Goal: Task Accomplishment & Management: Complete application form

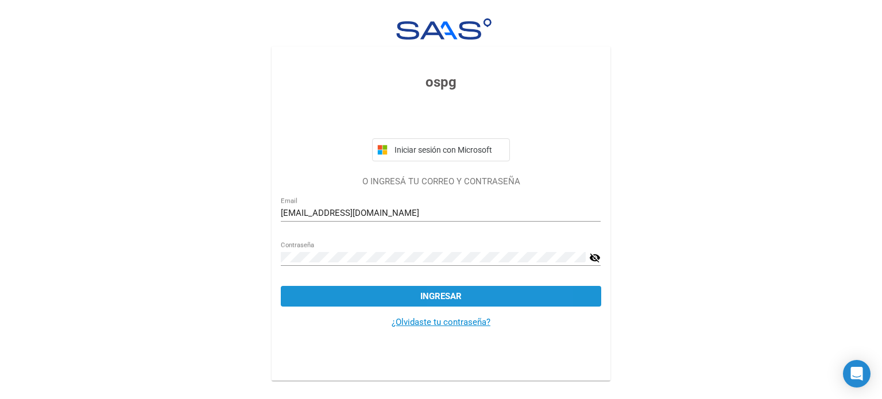
click at [483, 294] on button "Ingresar" at bounding box center [441, 296] width 320 height 21
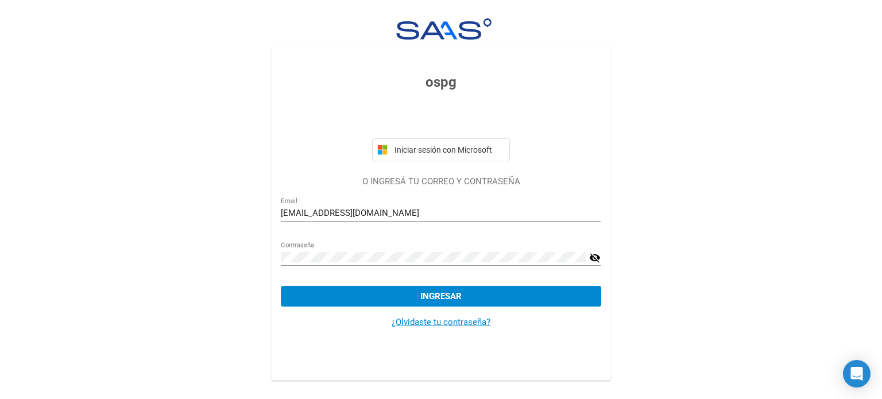
click at [393, 218] on div "[EMAIL_ADDRESS][DOMAIN_NAME] Email" at bounding box center [441, 209] width 320 height 25
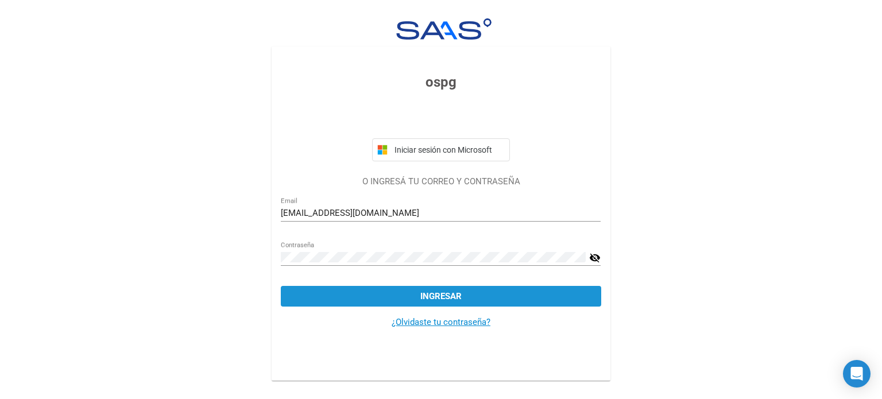
click at [435, 305] on button "Ingresar" at bounding box center [441, 296] width 320 height 21
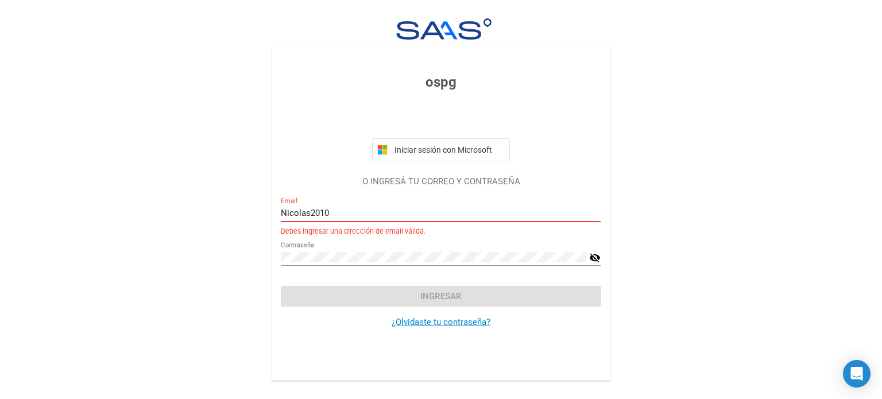
click at [357, 211] on input "Nicolas2010" at bounding box center [441, 213] width 320 height 10
type input "[EMAIL_ADDRESS][DOMAIN_NAME]"
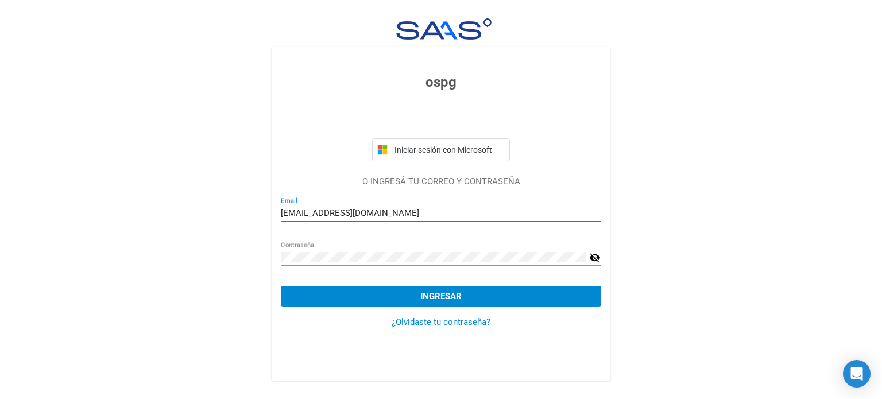
click at [457, 297] on span "Ingresar" at bounding box center [440, 296] width 41 height 10
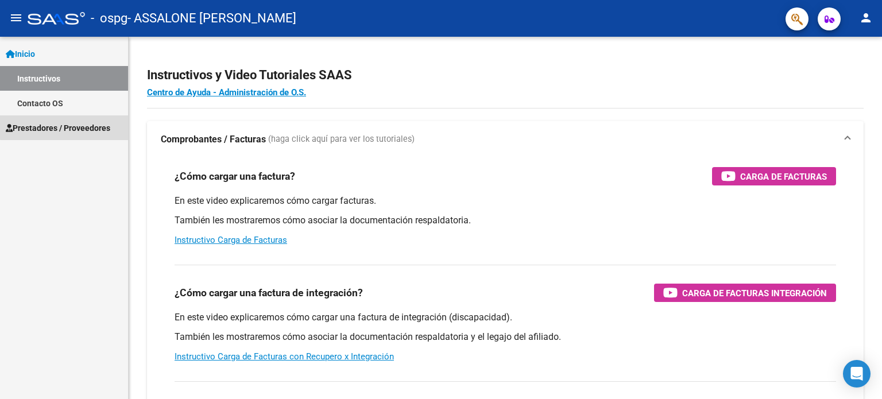
click at [72, 126] on span "Prestadores / Proveedores" at bounding box center [58, 128] width 104 height 13
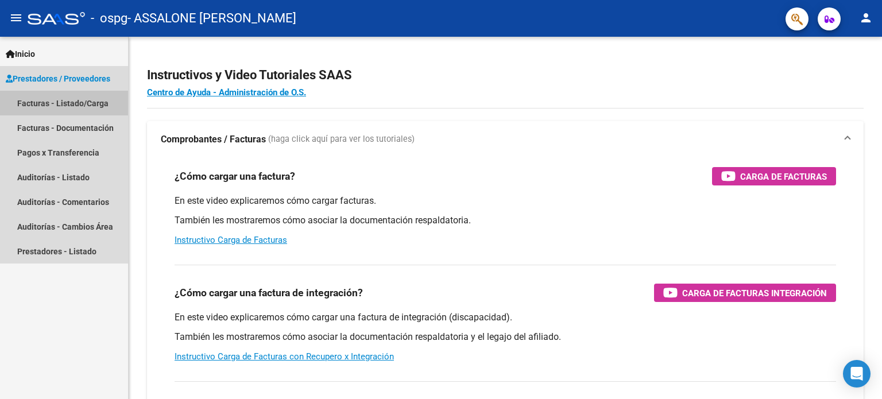
click at [83, 104] on link "Facturas - Listado/Carga" at bounding box center [64, 103] width 128 height 25
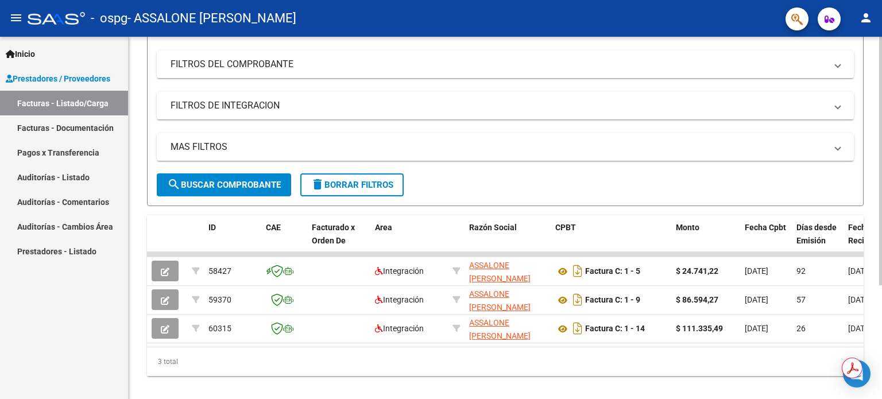
click at [880, 211] on div at bounding box center [880, 265] width 3 height 249
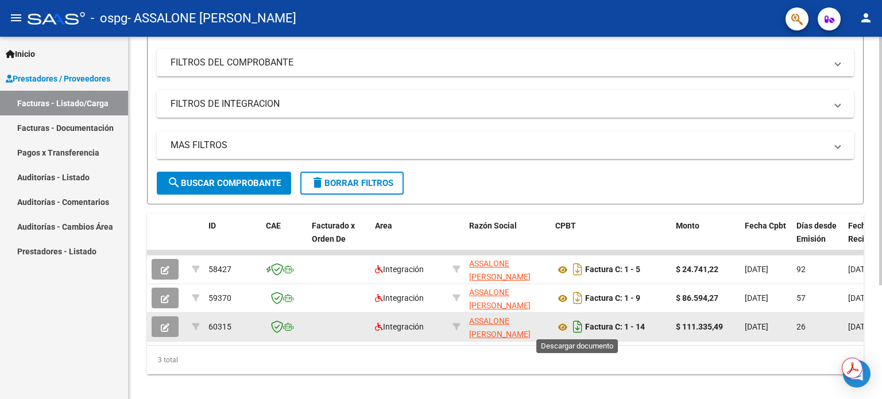
click at [578, 328] on icon "Descargar documento" at bounding box center [577, 326] width 15 height 18
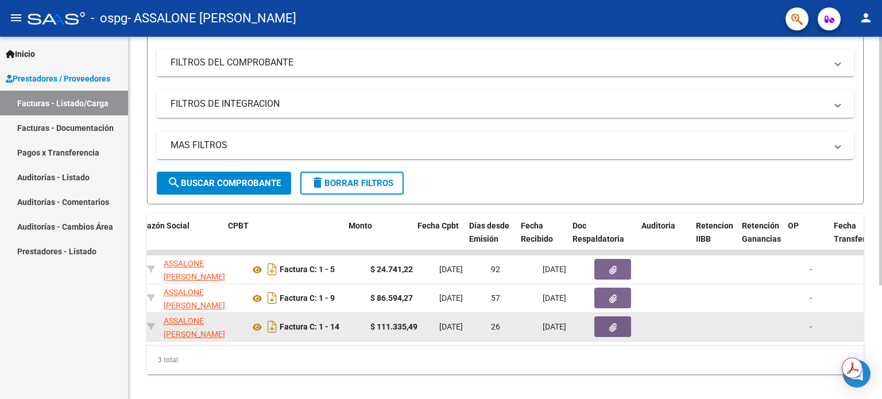
scroll to position [0, 332]
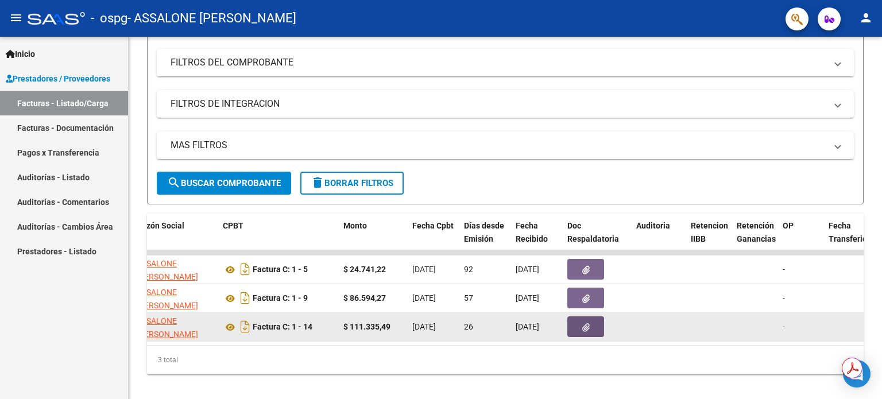
click at [583, 327] on icon "button" at bounding box center [585, 327] width 7 height 9
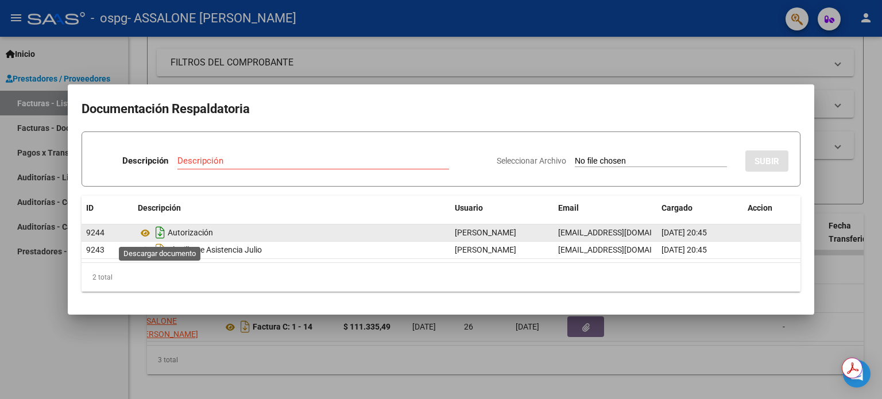
click at [161, 234] on icon "Descargar documento" at bounding box center [160, 232] width 15 height 18
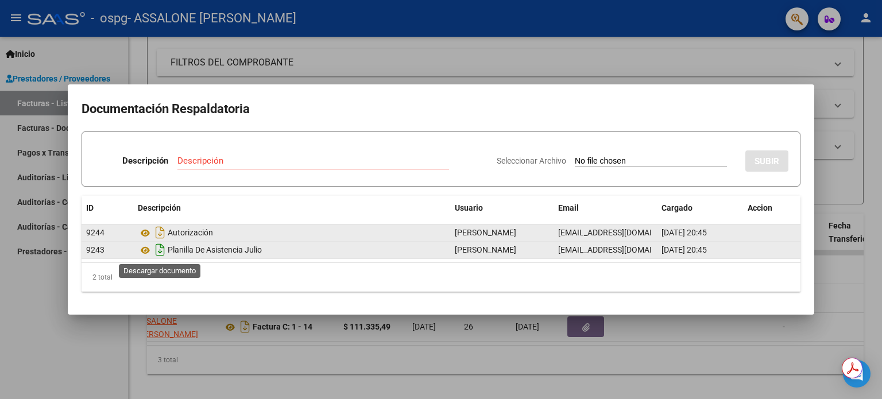
click at [160, 247] on icon "Descargar documento" at bounding box center [160, 250] width 15 height 18
click at [511, 56] on div at bounding box center [441, 199] width 882 height 399
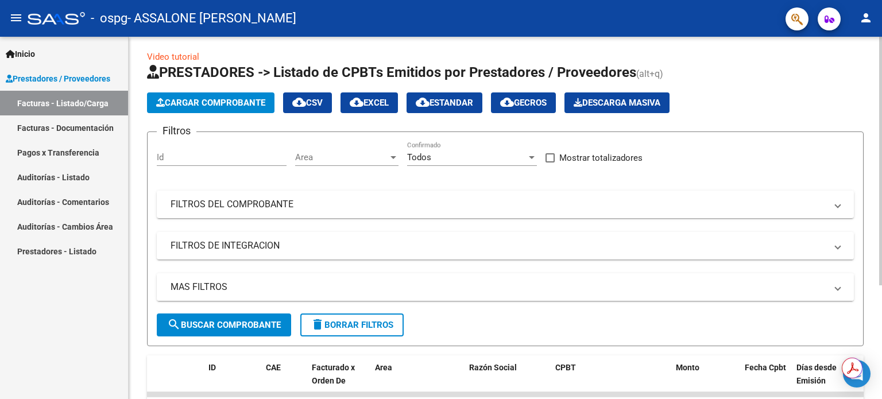
scroll to position [0, 0]
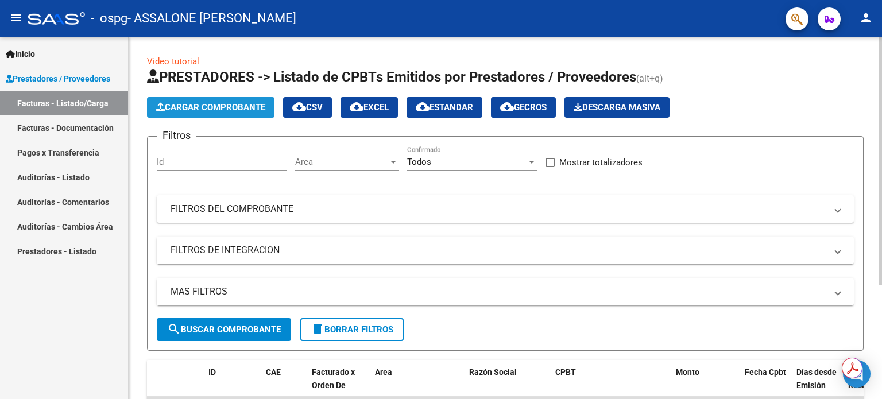
click at [259, 106] on span "Cargar Comprobante" at bounding box center [210, 107] width 109 height 10
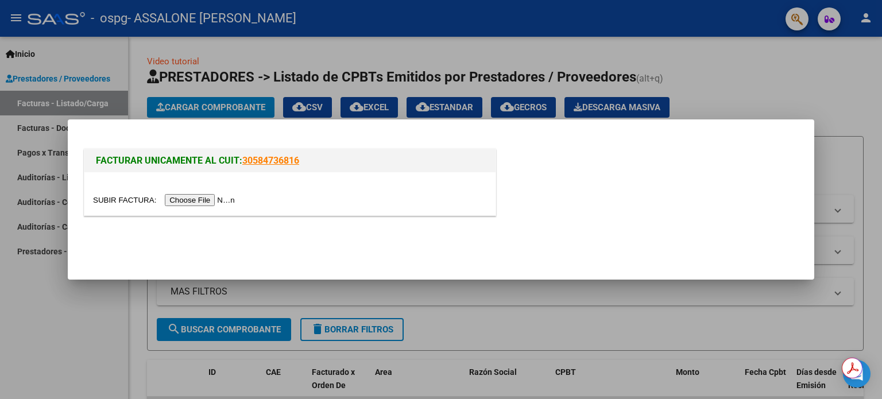
click at [754, 71] on div at bounding box center [441, 199] width 882 height 399
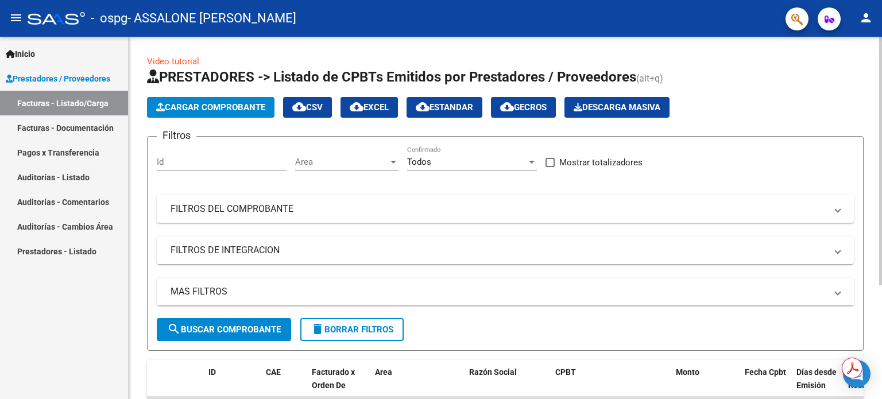
click at [235, 110] on span "Cargar Comprobante" at bounding box center [210, 107] width 109 height 10
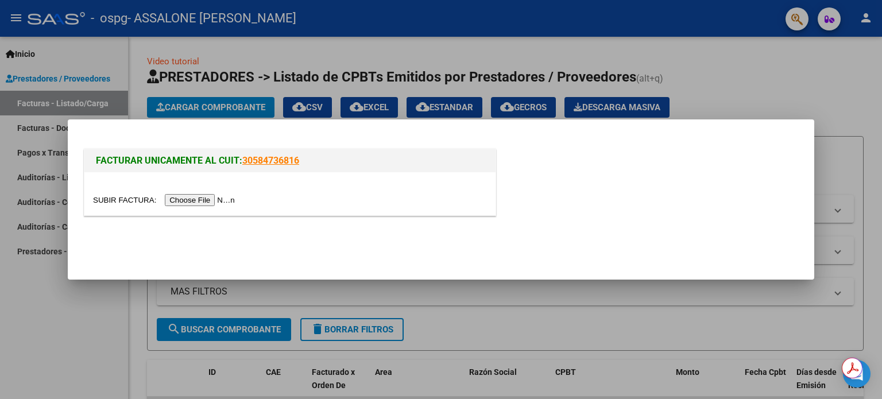
click at [211, 199] on input "file" at bounding box center [165, 200] width 145 height 12
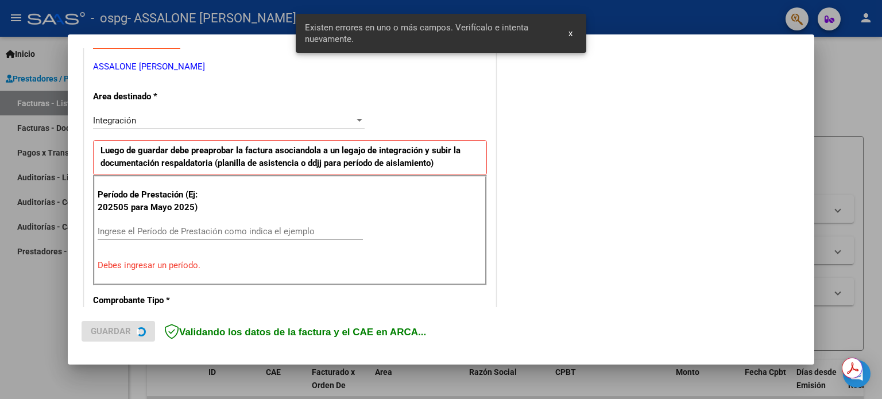
scroll to position [247, 0]
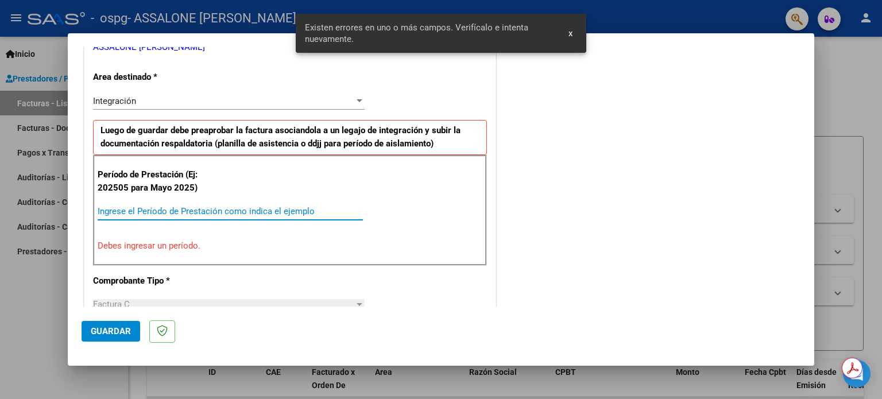
click at [157, 207] on input "Ingrese el Período de Prestación como indica el ejemplo" at bounding box center [230, 211] width 265 height 10
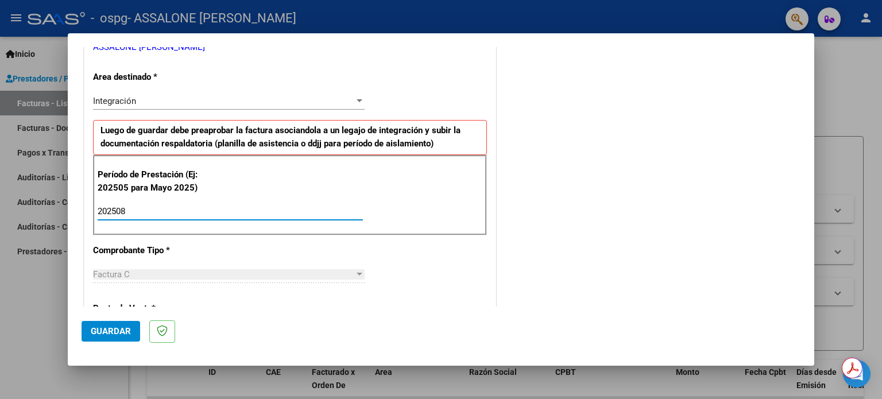
type input "202508"
click at [445, 215] on div "Período de Prestación (Ej: 202505 para Mayo 2025) 202508 Ingrese el Período de …" at bounding box center [290, 195] width 394 height 80
click at [452, 290] on div "CUIT * 27-38304447-8 Ingresar CUIT ANALISIS PRESTADOR ASSALONE DAIANA BELEN ARC…" at bounding box center [289, 376] width 411 height 864
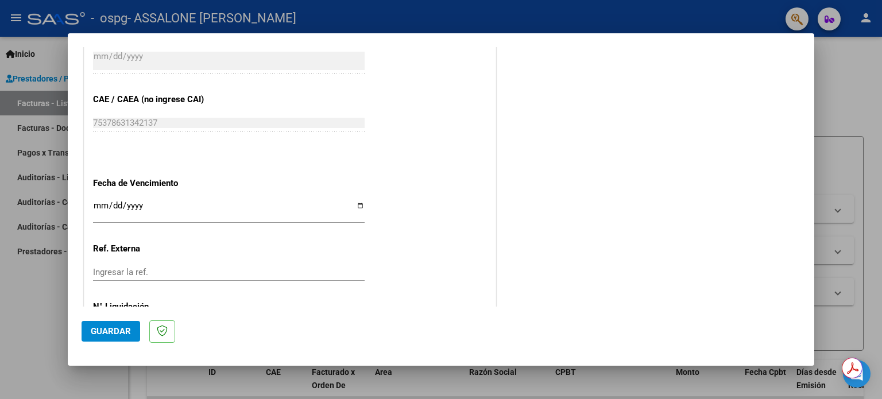
scroll to position [749, 0]
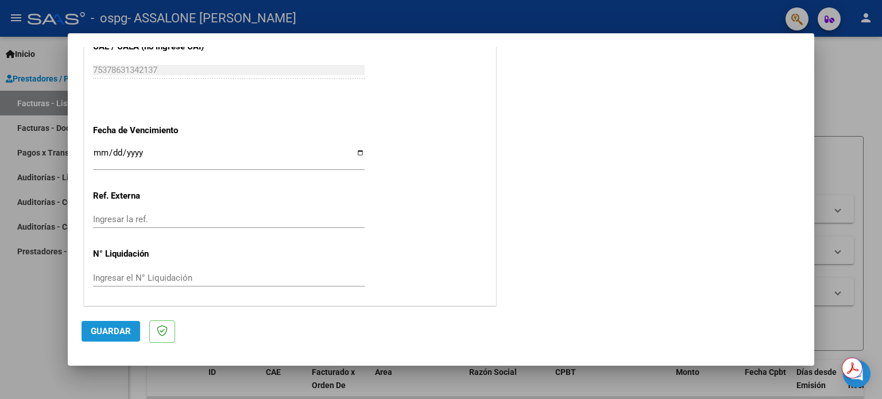
click at [115, 333] on span "Guardar" at bounding box center [111, 331] width 40 height 10
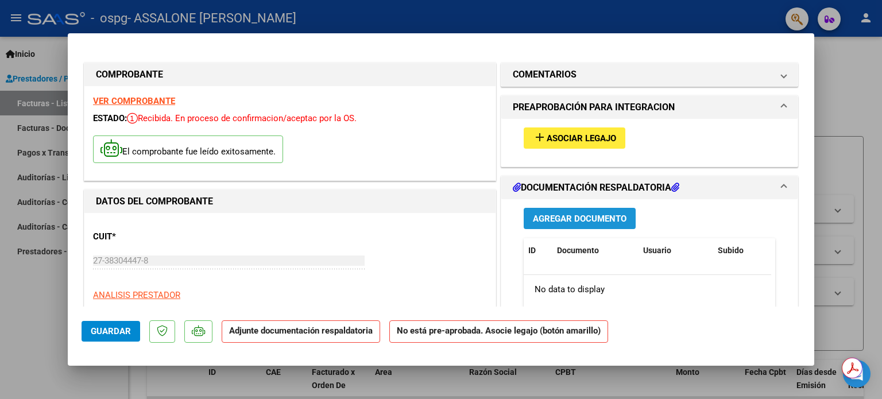
click at [609, 214] on span "Agregar Documento" at bounding box center [580, 219] width 94 height 10
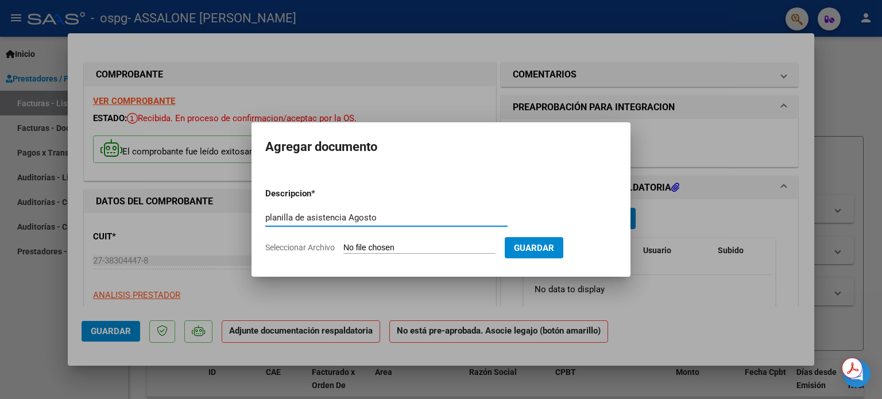
type input "planilla de asistencia Agosto"
click at [435, 253] on input "Seleccionar Archivo" at bounding box center [419, 248] width 152 height 11
type input "C:\fakepath\planilla asistencia Agosto .pdf"
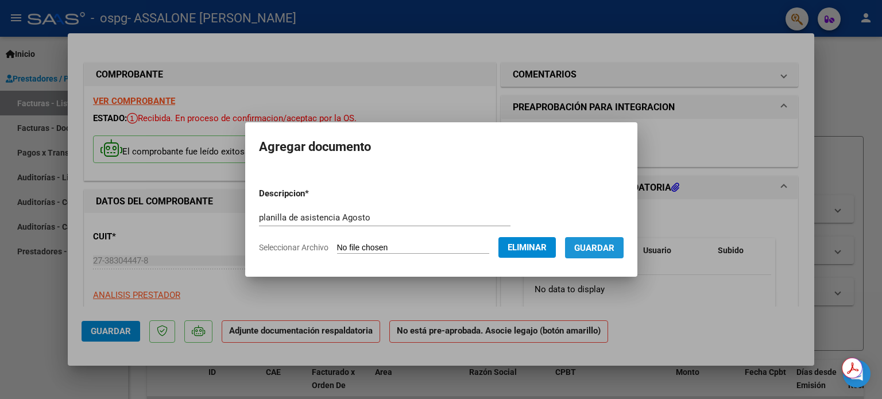
click at [602, 250] on span "Guardar" at bounding box center [594, 248] width 40 height 10
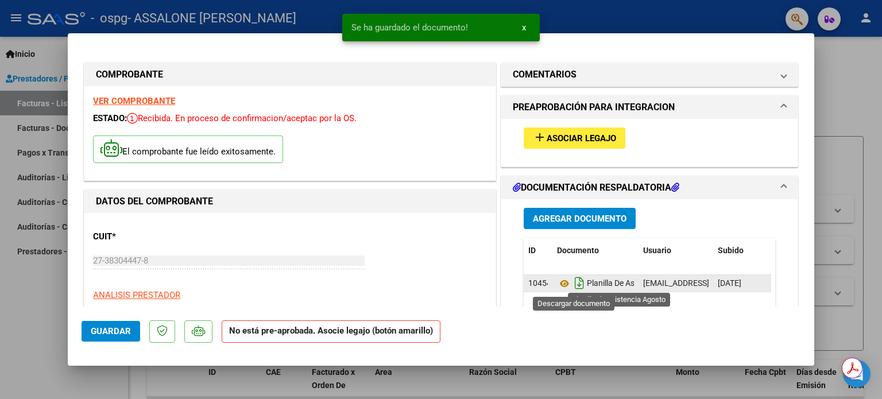
click at [574, 283] on icon "Descargar documento" at bounding box center [579, 283] width 15 height 18
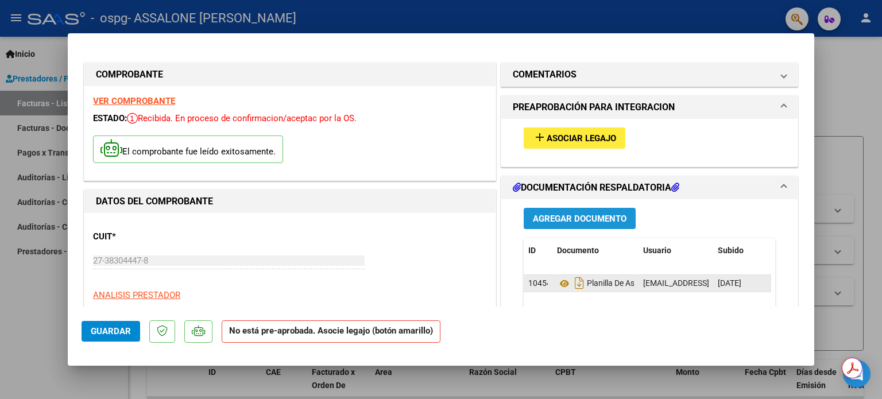
click at [586, 218] on span "Agregar Documento" at bounding box center [580, 219] width 94 height 10
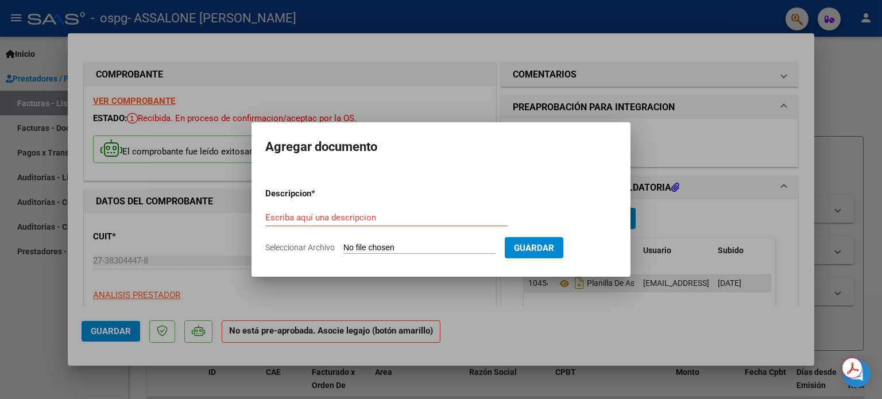
click at [366, 247] on input "Seleccionar Archivo" at bounding box center [419, 248] width 152 height 11
type input "C:\fakepath\AUTORIZACIONES 2025.odt1.odt2.pdf"
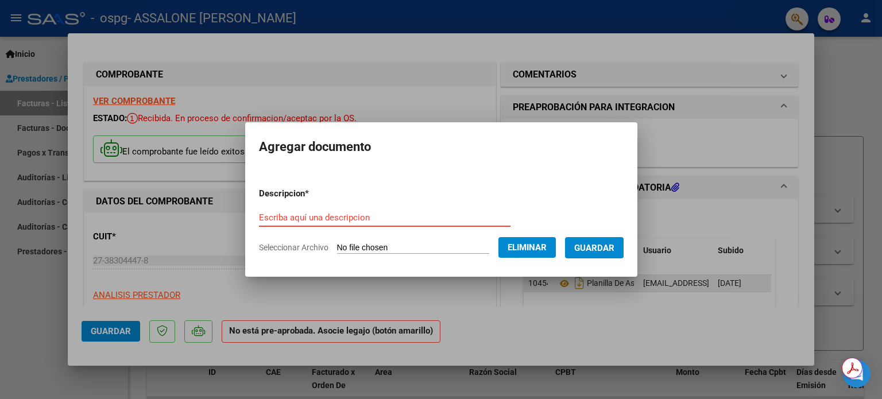
click at [344, 213] on input "Escriba aquí una descripcion" at bounding box center [384, 217] width 251 height 10
type input "Autorización"
click at [606, 253] on span "Guardar" at bounding box center [594, 248] width 40 height 10
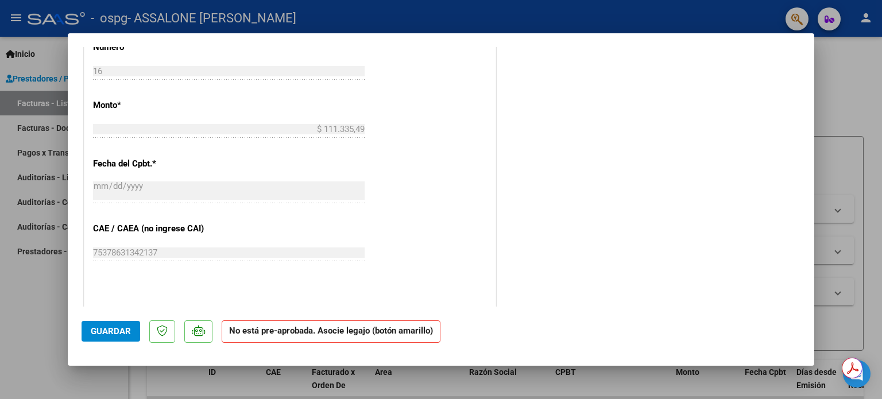
scroll to position [560, 0]
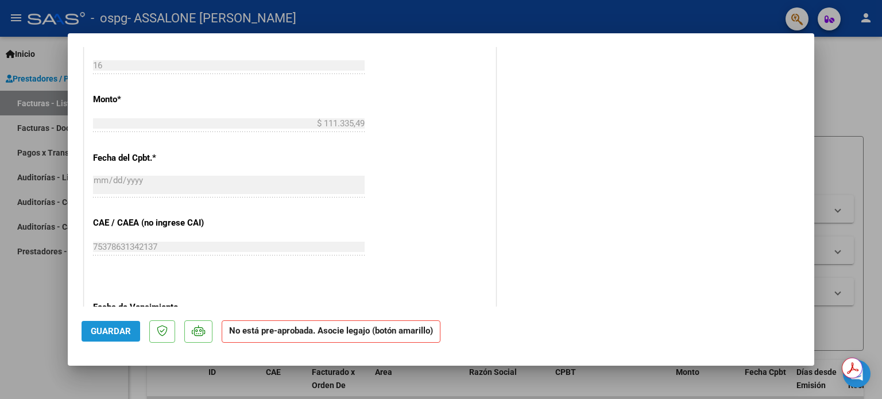
click at [125, 330] on span "Guardar" at bounding box center [111, 331] width 40 height 10
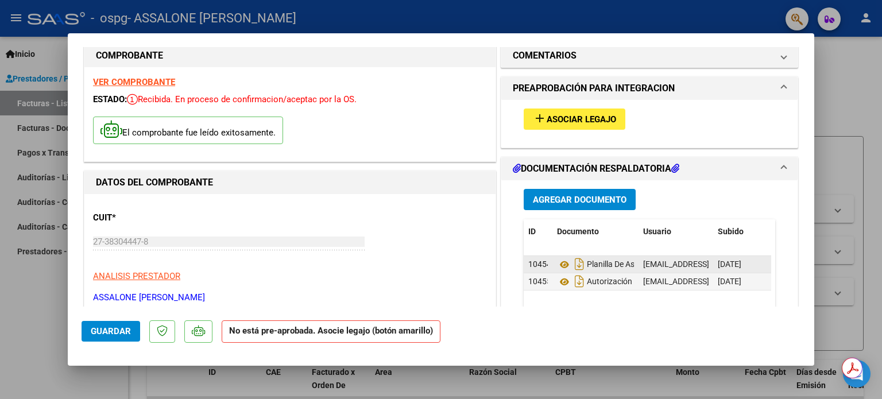
scroll to position [40, 0]
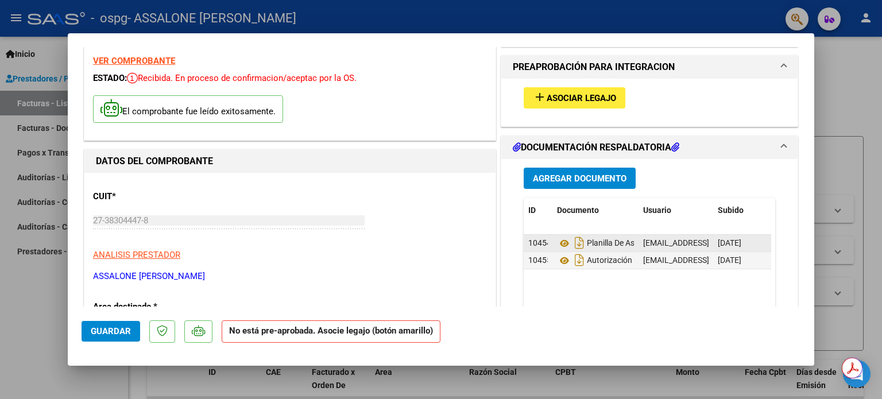
click at [859, 160] on div at bounding box center [441, 199] width 882 height 399
type input "$ 0,00"
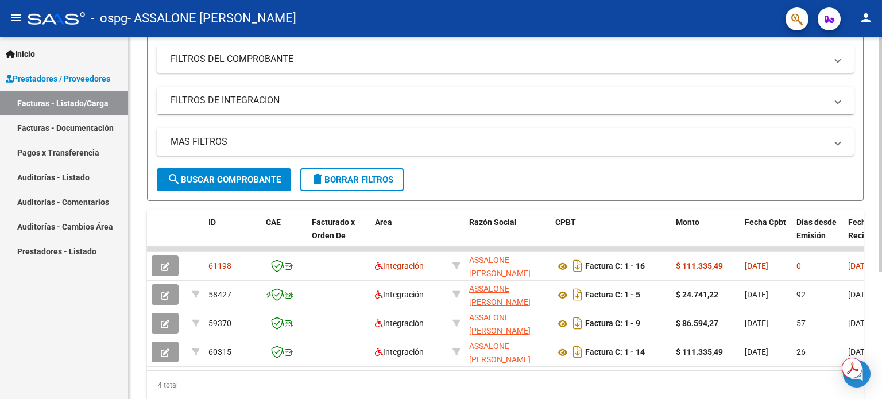
scroll to position [155, 0]
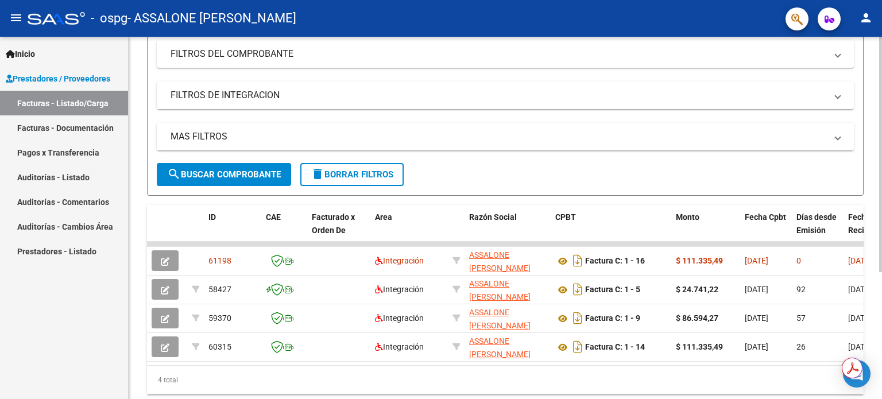
click at [876, 215] on div "Video tutorial PRESTADORES -> Listado de CPBTs Emitidos por Prestadores / Prove…" at bounding box center [507, 156] width 756 height 549
